Goal: Task Accomplishment & Management: Manage account settings

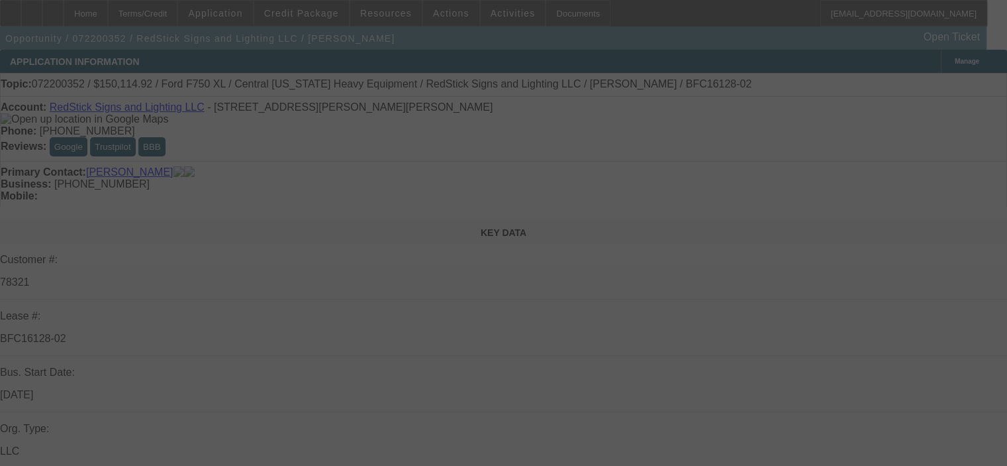
select select "0"
select select "2"
select select "0"
select select "6"
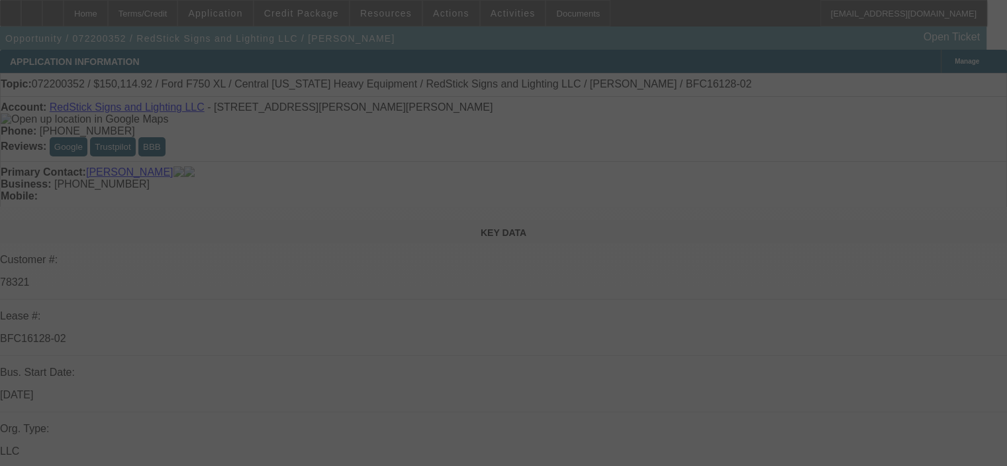
select select "0"
select select "2"
select select "0"
select select "6"
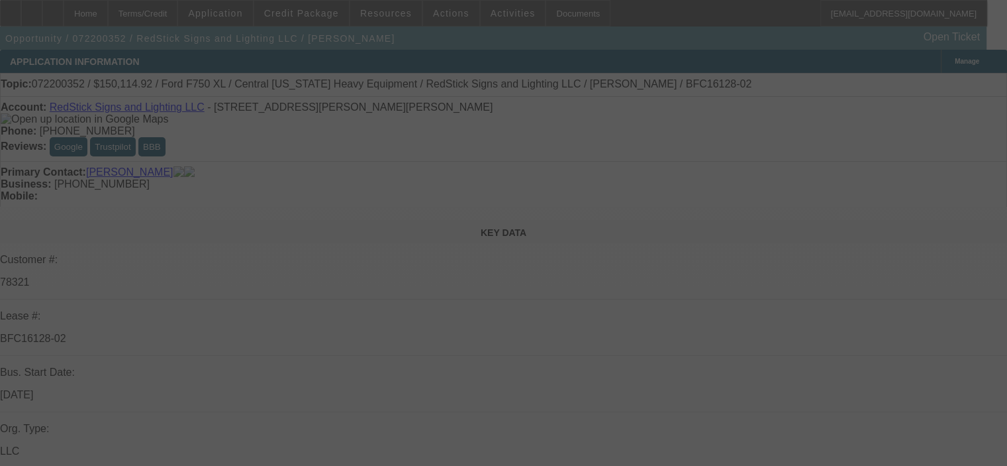
select select "0"
select select "2"
select select "0"
select select "6"
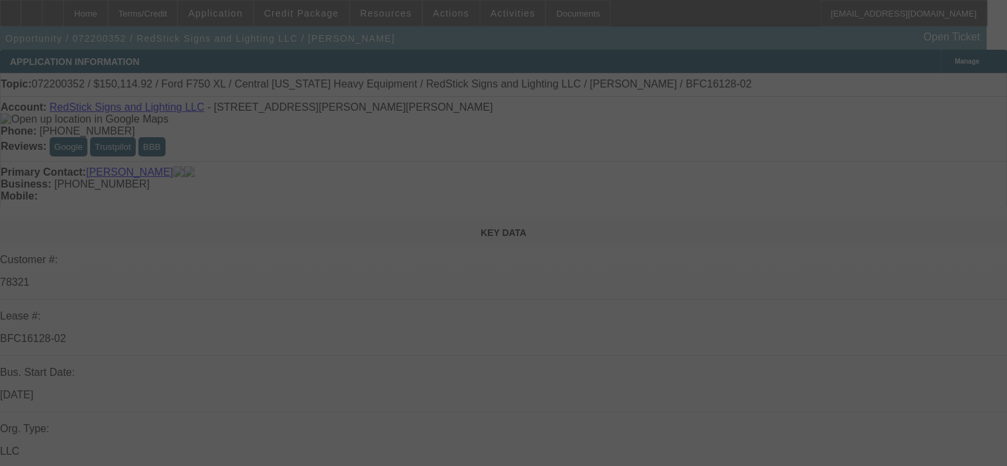
select select "0"
select select "2"
select select "0"
select select "6"
